Goal: Transaction & Acquisition: Purchase product/service

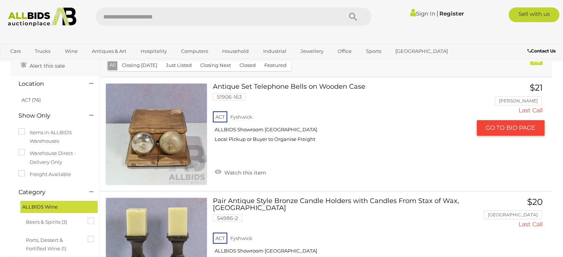
scroll to position [37, 0]
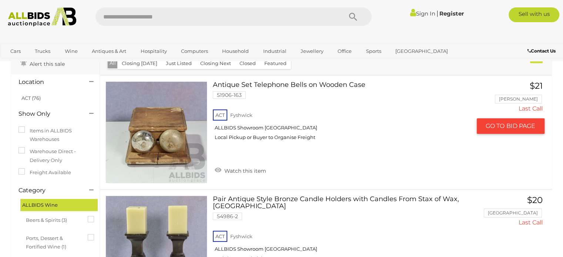
click at [158, 144] on link at bounding box center [156, 132] width 102 height 102
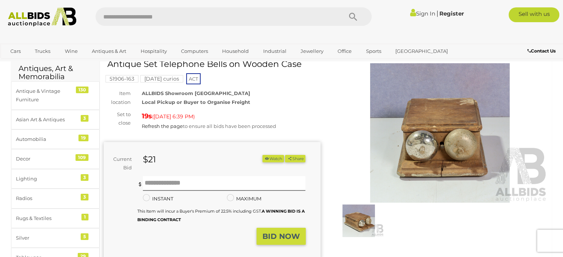
scroll to position [148, 0]
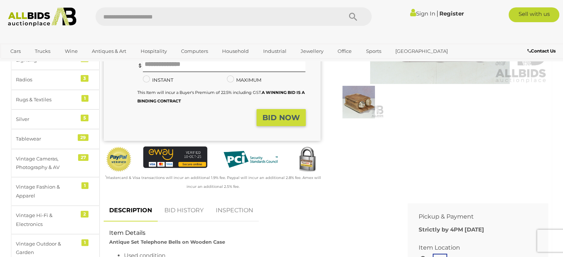
click at [363, 106] on img at bounding box center [358, 102] width 50 height 33
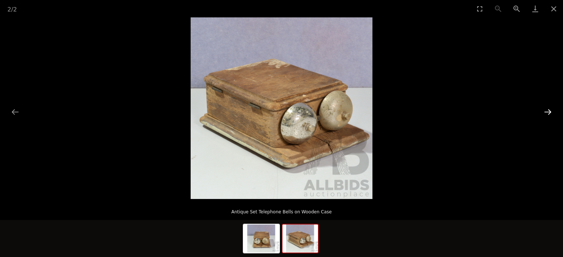
click at [547, 112] on button "Next slide" at bounding box center [548, 112] width 16 height 14
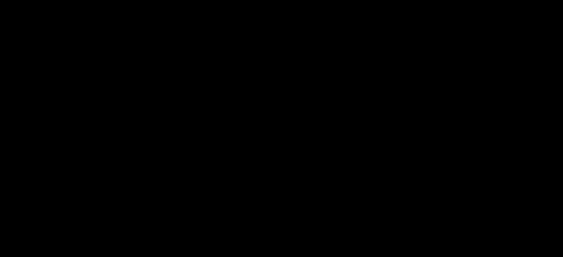
scroll to position [148, 0]
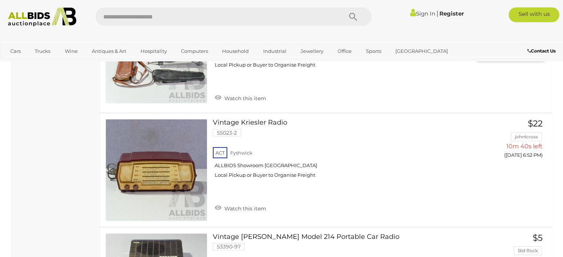
scroll to position [2331, 0]
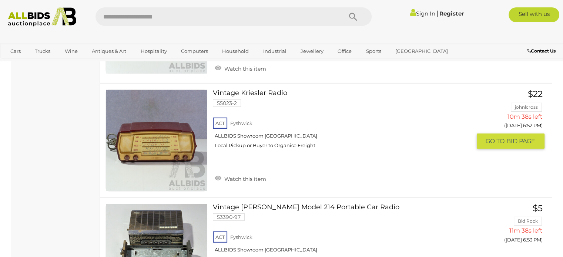
click at [182, 132] on link at bounding box center [156, 141] width 102 height 102
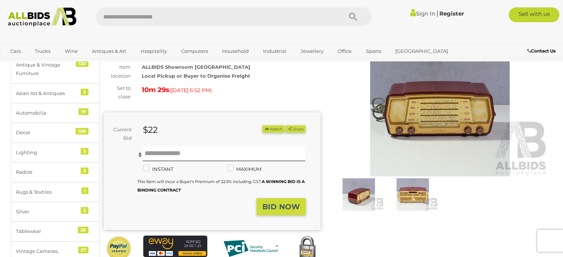
scroll to position [37, 0]
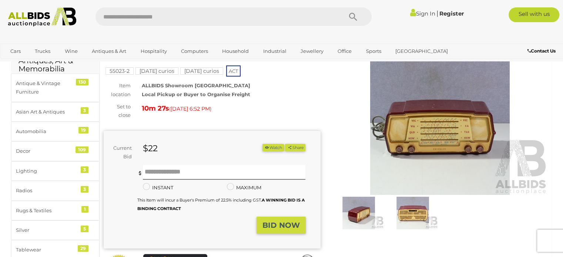
click at [410, 212] on img at bounding box center [412, 213] width 50 height 33
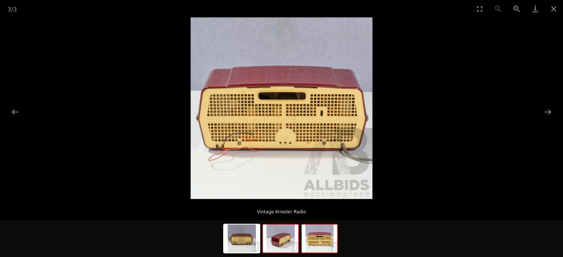
click at [286, 242] on img at bounding box center [281, 239] width 36 height 28
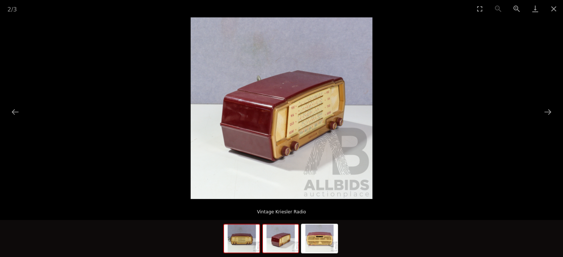
click at [240, 235] on img at bounding box center [242, 239] width 36 height 28
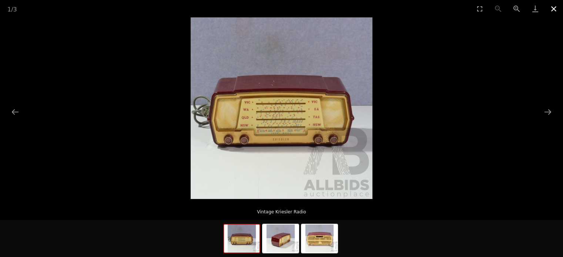
click at [553, 4] on button "Close gallery" at bounding box center [553, 8] width 19 height 17
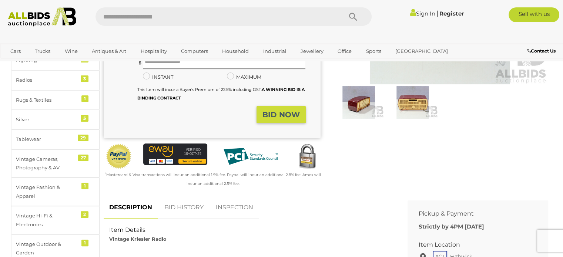
scroll to position [148, 0]
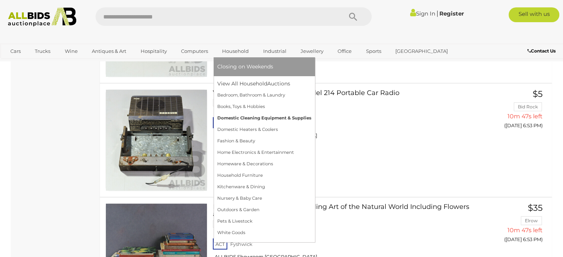
scroll to position [1983, 0]
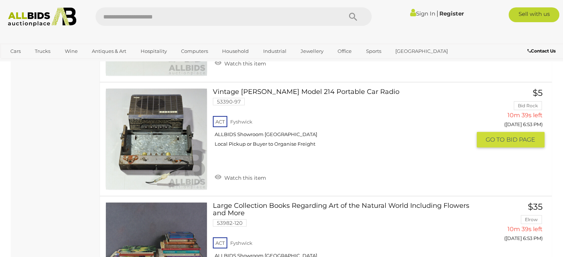
click at [160, 109] on link at bounding box center [156, 139] width 102 height 102
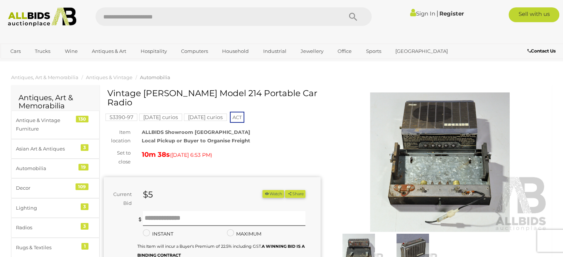
scroll to position [37, 0]
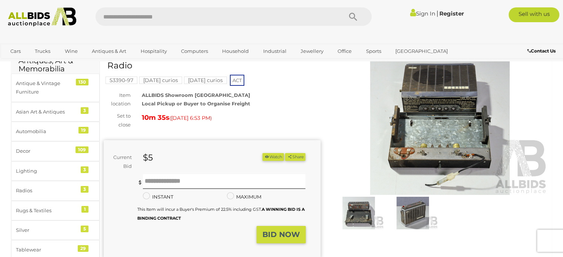
click at [410, 212] on img at bounding box center [412, 213] width 50 height 33
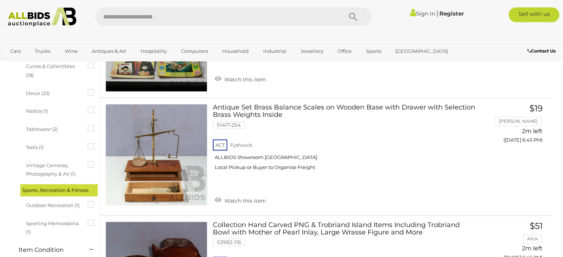
scroll to position [1909, 0]
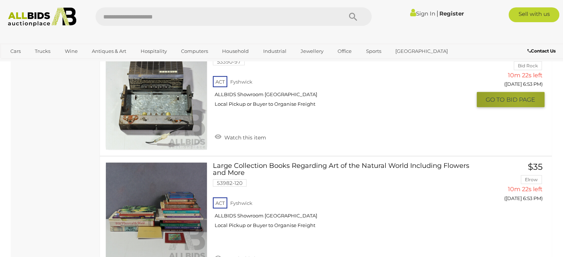
click at [519, 96] on span "BID PAGE" at bounding box center [520, 100] width 29 height 8
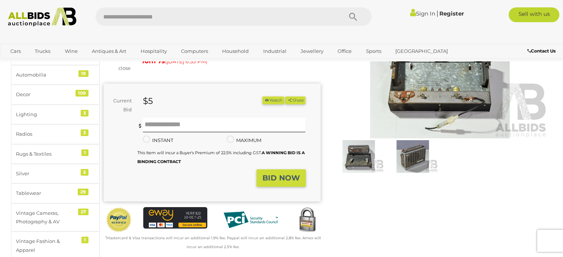
scroll to position [111, 0]
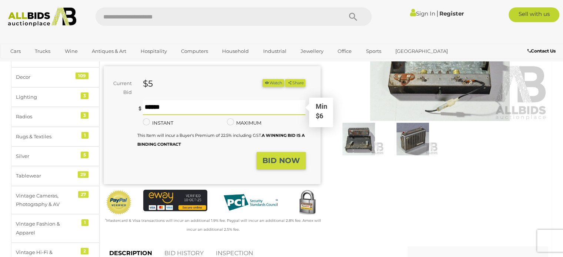
click at [157, 100] on input "text" at bounding box center [224, 107] width 163 height 15
type input "**"
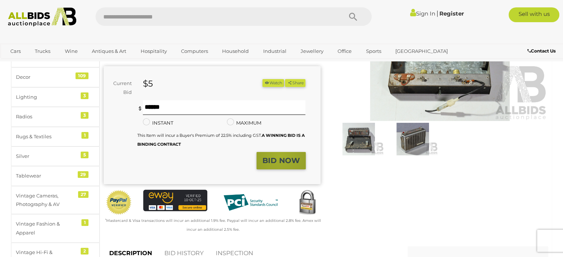
click at [280, 156] on strong "BID NOW" at bounding box center [280, 160] width 37 height 9
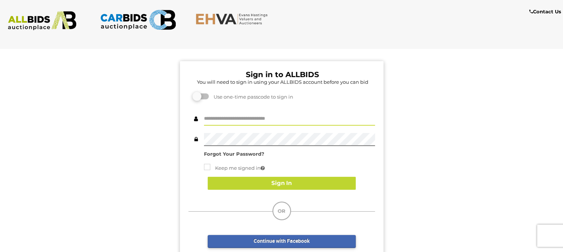
click at [236, 117] on input "text" at bounding box center [289, 118] width 171 height 13
type input "**********"
click at [230, 152] on strong "Forgot Your Password?" at bounding box center [234, 154] width 60 height 6
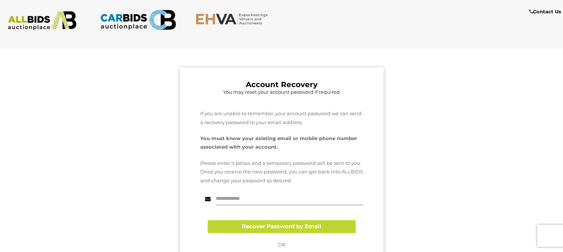
click at [246, 199] on input "text" at bounding box center [289, 198] width 147 height 13
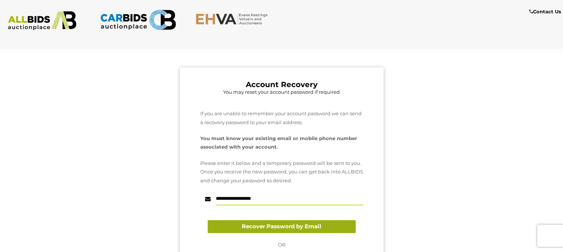
type input "**********"
click at [268, 228] on button "Recover Password by Email" at bounding box center [282, 226] width 148 height 13
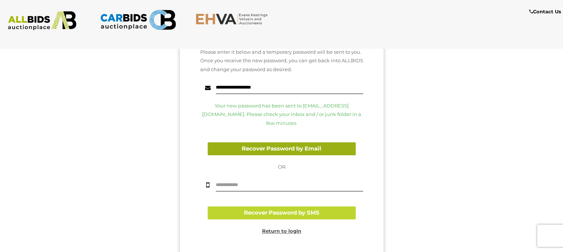
scroll to position [148, 0]
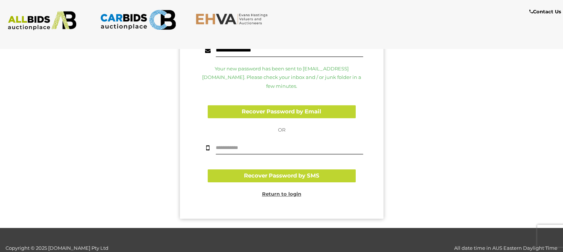
click at [280, 191] on u "Return to login" at bounding box center [281, 194] width 39 height 6
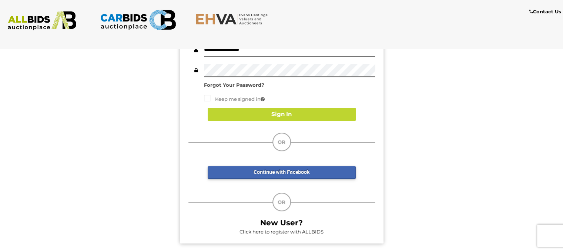
scroll to position [45, 0]
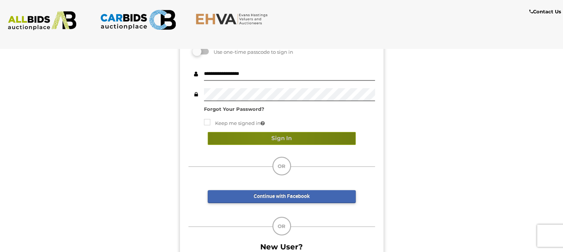
click at [263, 135] on button "Sign In" at bounding box center [282, 138] width 148 height 13
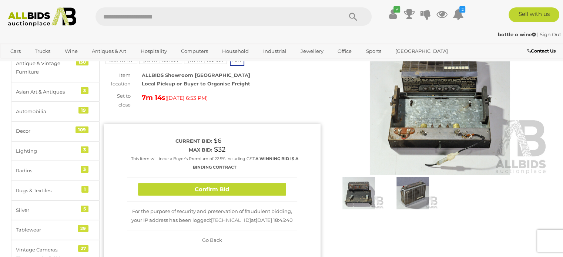
scroll to position [74, 0]
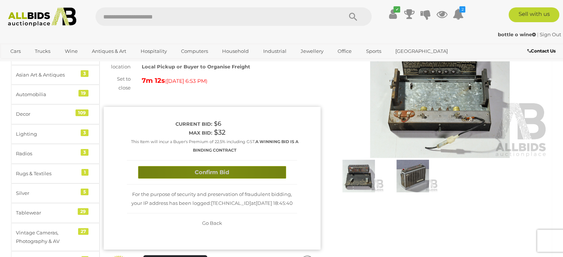
click at [216, 166] on button "Confirm Bid" at bounding box center [212, 172] width 148 height 13
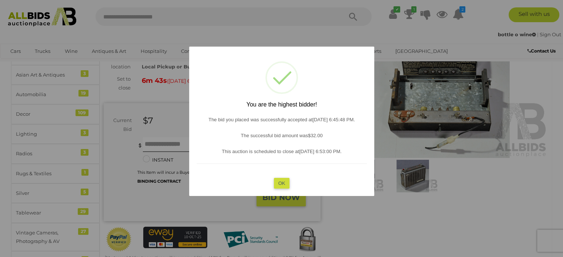
click at [277, 185] on button "OK" at bounding box center [281, 183] width 16 height 11
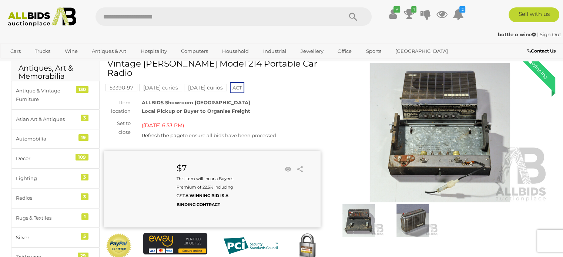
scroll to position [0, 0]
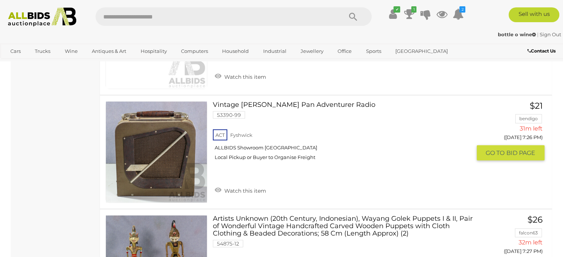
scroll to position [4666, 0]
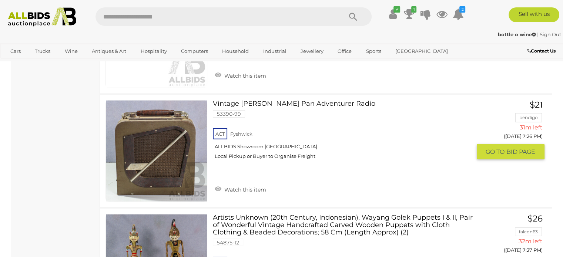
click at [149, 130] on link at bounding box center [156, 151] width 102 height 102
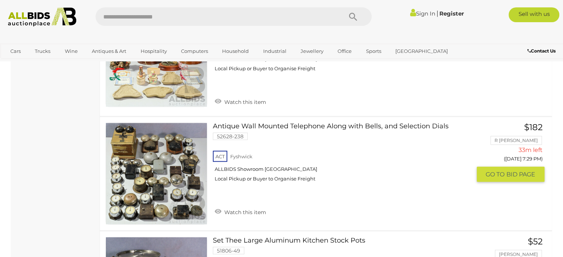
scroll to position [4452, 0]
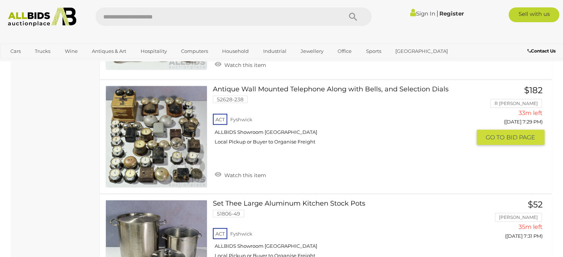
click at [177, 89] on link at bounding box center [156, 137] width 102 height 102
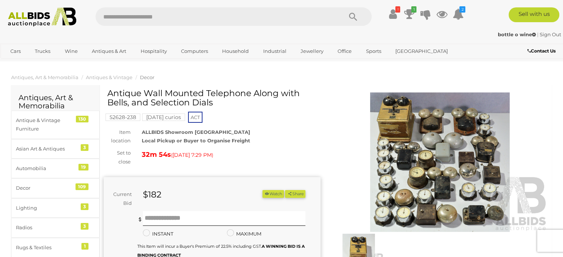
click at [416, 173] on img at bounding box center [440, 163] width 217 height 140
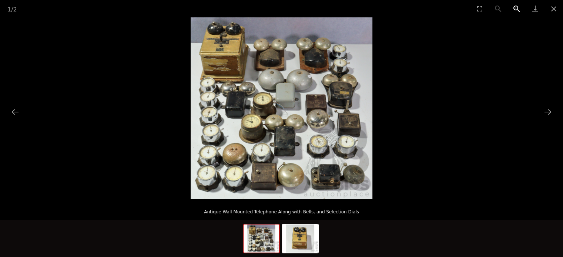
click at [516, 7] on button "Zoom in" at bounding box center [516, 8] width 19 height 17
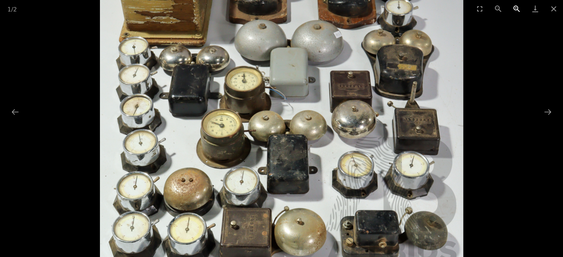
click at [516, 7] on button "Zoom in" at bounding box center [516, 8] width 19 height 17
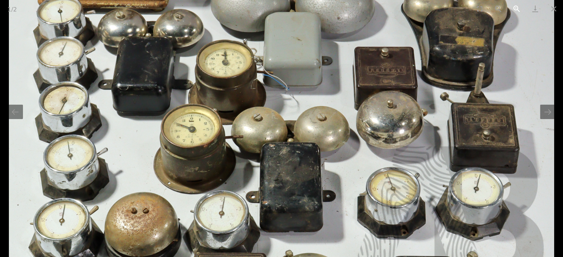
click at [516, 7] on button "Zoom in" at bounding box center [516, 8] width 19 height 17
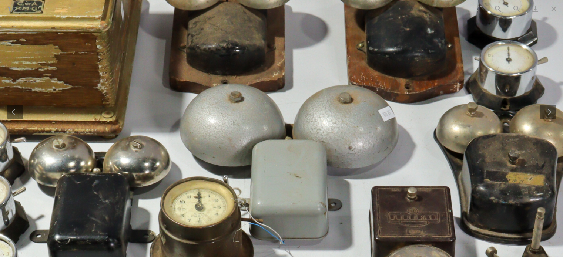
drag, startPoint x: 271, startPoint y: 21, endPoint x: 266, endPoint y: 170, distance: 148.5
click at [262, 185] on img at bounding box center [274, 241] width 727 height 727
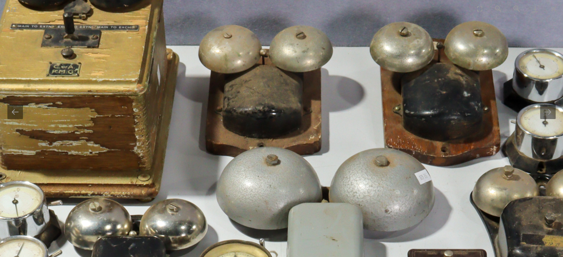
drag, startPoint x: 314, startPoint y: 126, endPoint x: 323, endPoint y: 47, distance: 79.0
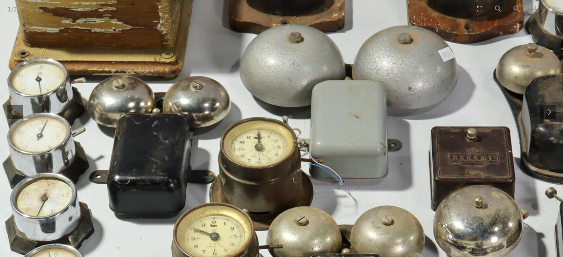
drag, startPoint x: 290, startPoint y: 152, endPoint x: 361, endPoint y: 30, distance: 141.0
click at [349, 59] on img at bounding box center [333, 181] width 727 height 727
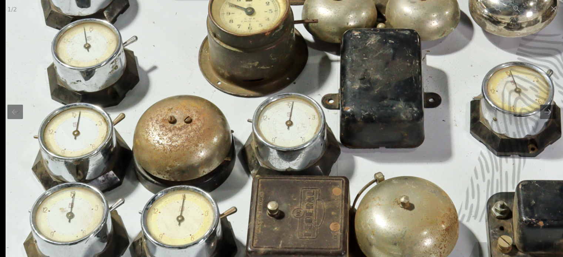
drag, startPoint x: 311, startPoint y: 77, endPoint x: 344, endPoint y: -45, distance: 125.8
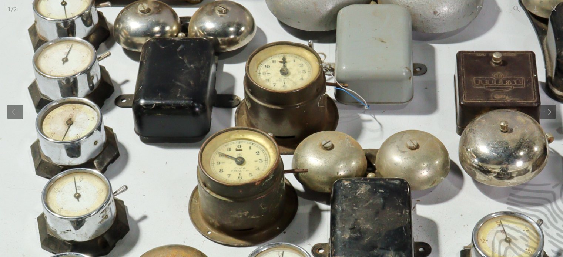
drag, startPoint x: 478, startPoint y: 24, endPoint x: 474, endPoint y: 189, distance: 165.1
click at [474, 189] on img at bounding box center [359, 105] width 727 height 727
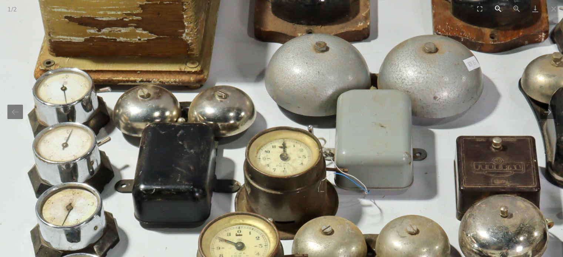
click at [497, 8] on button "Zoom out" at bounding box center [498, 8] width 19 height 17
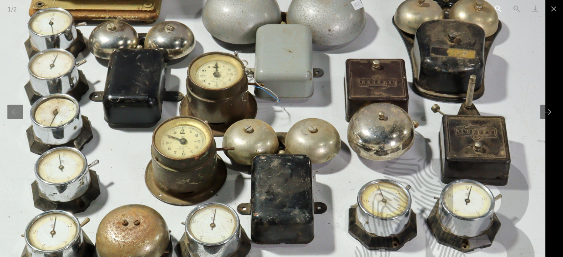
click at [497, 8] on button "Zoom out" at bounding box center [498, 8] width 19 height 17
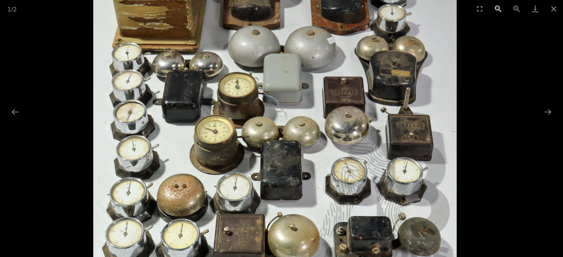
click at [497, 8] on button "Zoom out" at bounding box center [498, 8] width 19 height 17
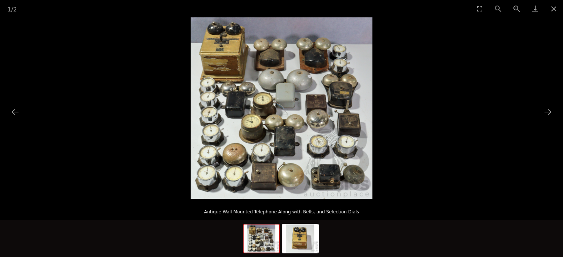
click at [497, 8] on div "1 / 2" at bounding box center [281, 8] width 563 height 17
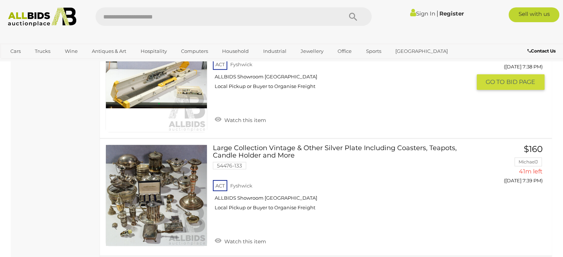
scroll to position [5206, 0]
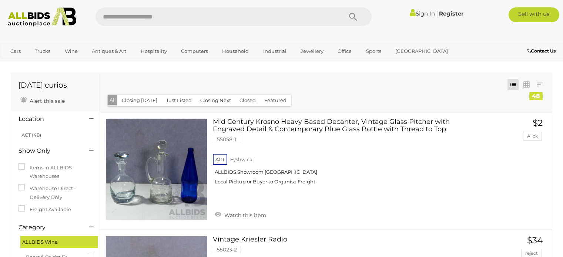
scroll to position [5206, 0]
